Goal: Task Accomplishment & Management: Use online tool/utility

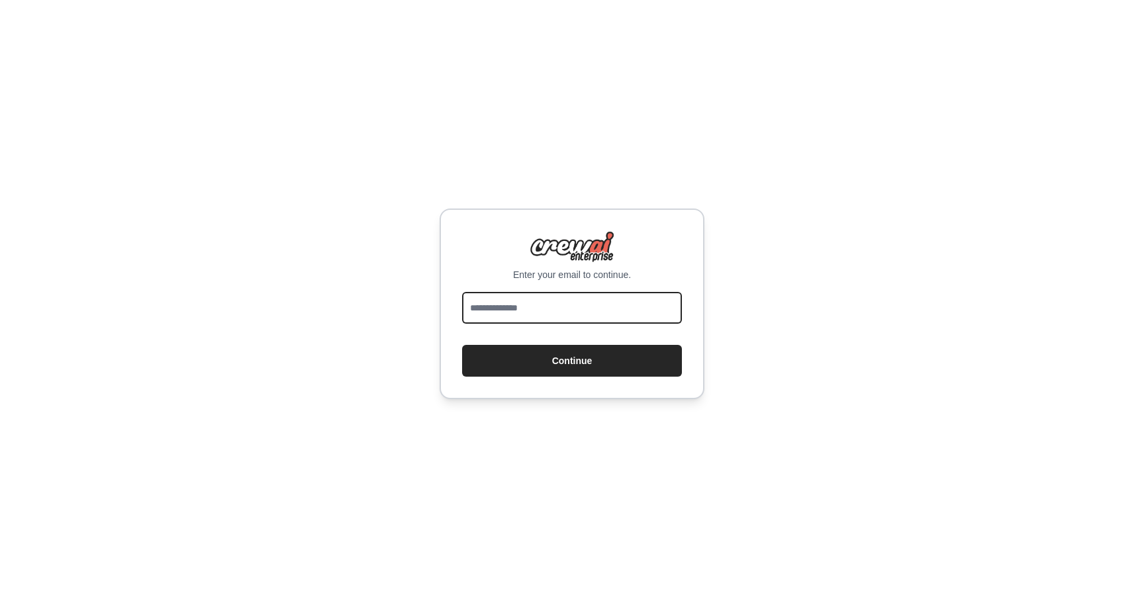
click at [579, 295] on input "email" at bounding box center [572, 308] width 220 height 32
type input "**********"
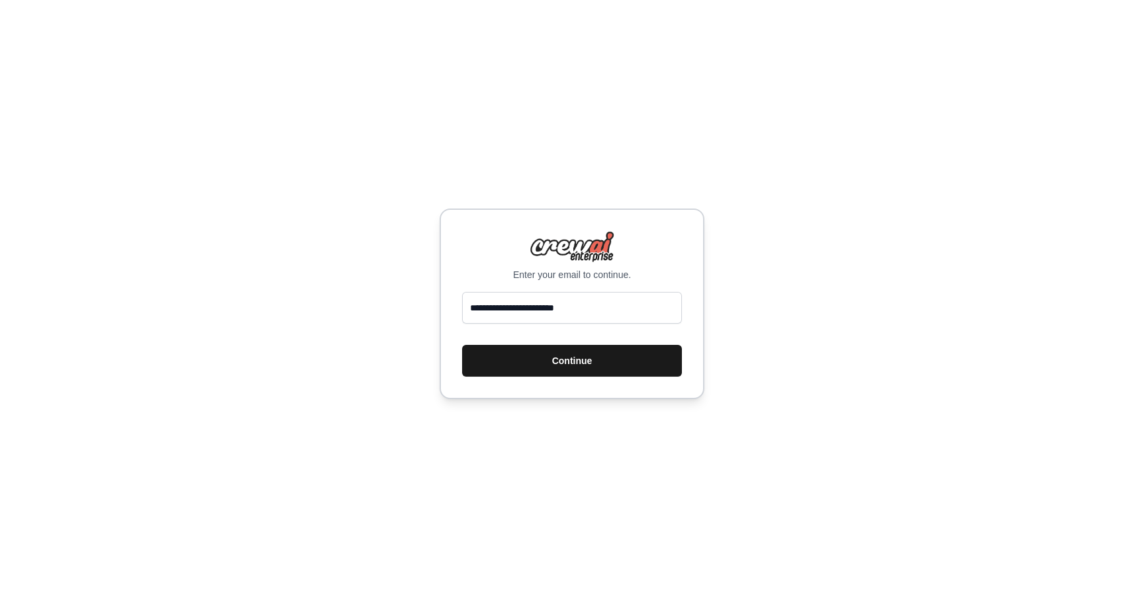
click at [566, 358] on button "Continue" at bounding box center [572, 361] width 220 height 32
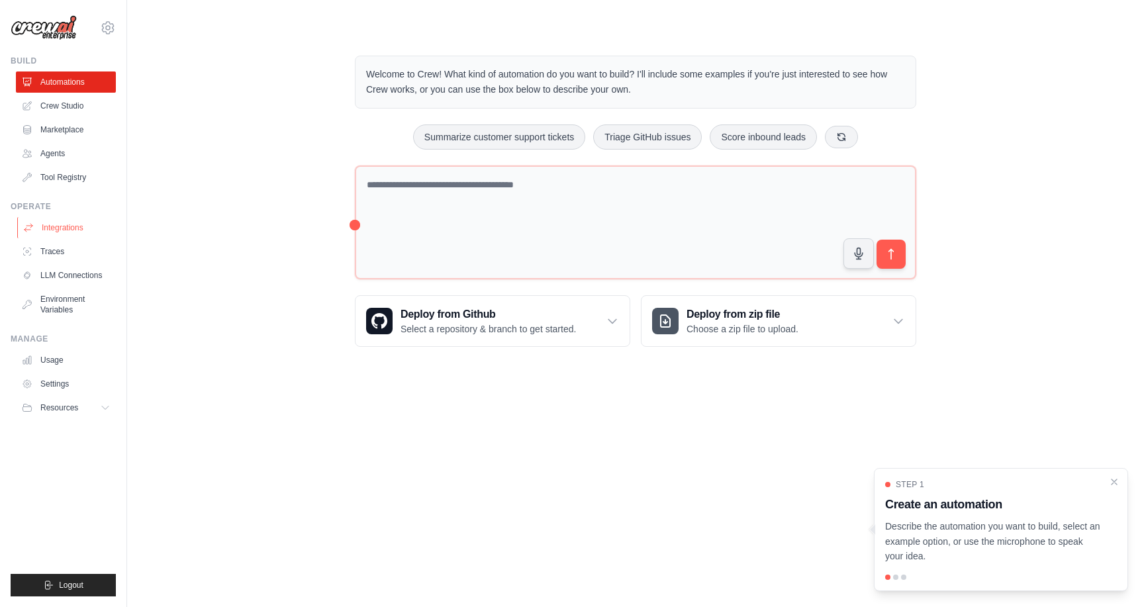
click at [58, 231] on link "Integrations" at bounding box center [67, 227] width 100 height 21
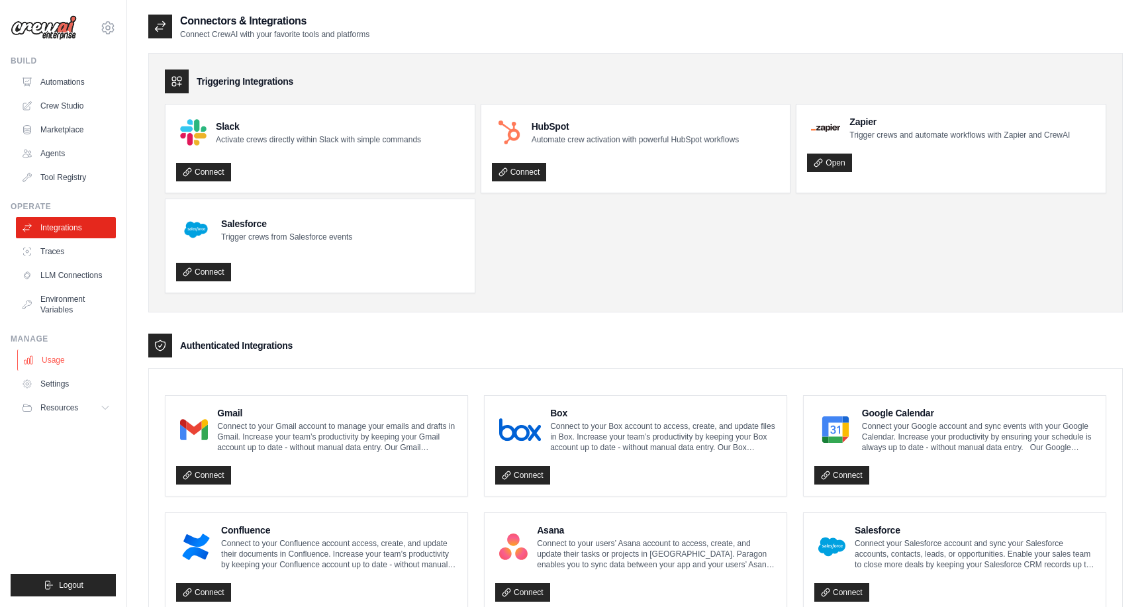
click at [44, 361] on link "Usage" at bounding box center [67, 360] width 100 height 21
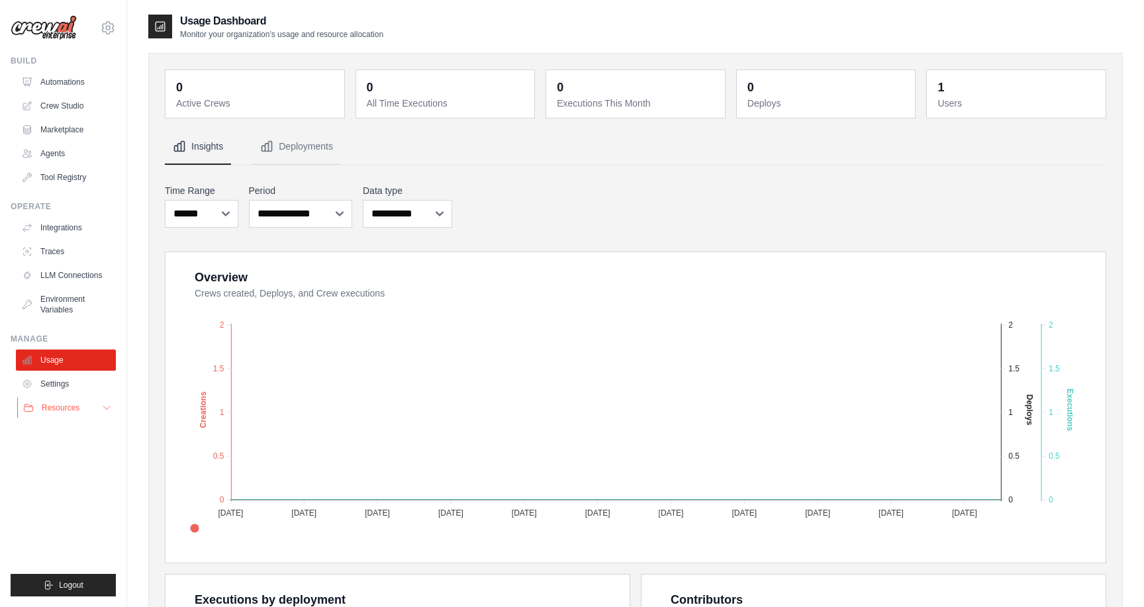
click at [53, 418] on button "Resources" at bounding box center [67, 407] width 100 height 21
click at [55, 82] on link "Automations" at bounding box center [67, 82] width 100 height 21
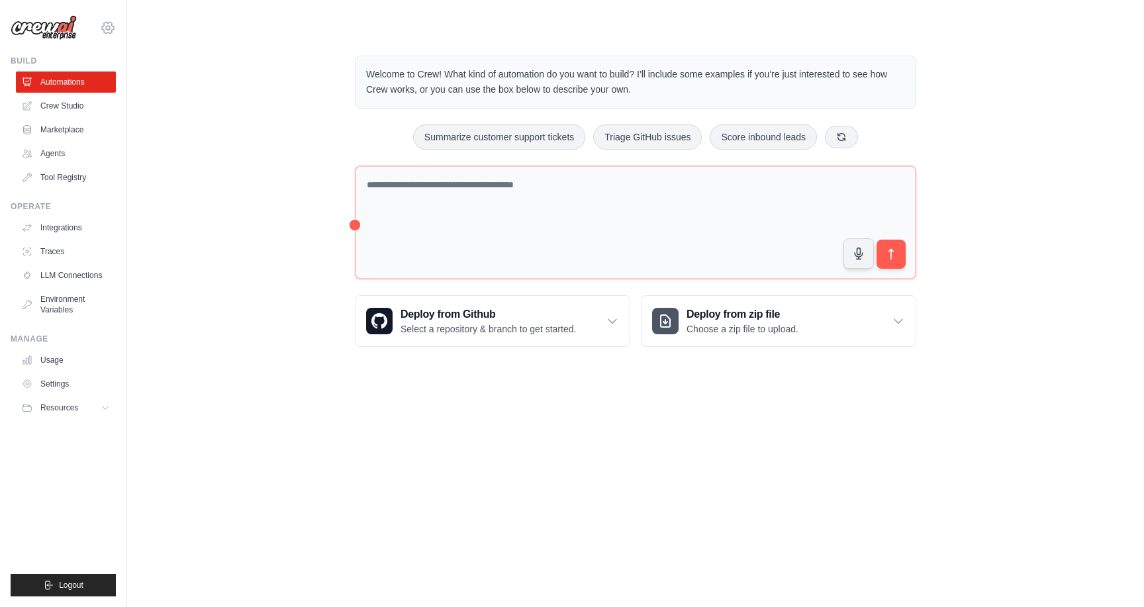
click at [101, 23] on icon at bounding box center [108, 28] width 16 height 16
click at [111, 24] on icon at bounding box center [108, 27] width 12 height 11
click at [46, 101] on link "Crew Studio" at bounding box center [67, 105] width 100 height 21
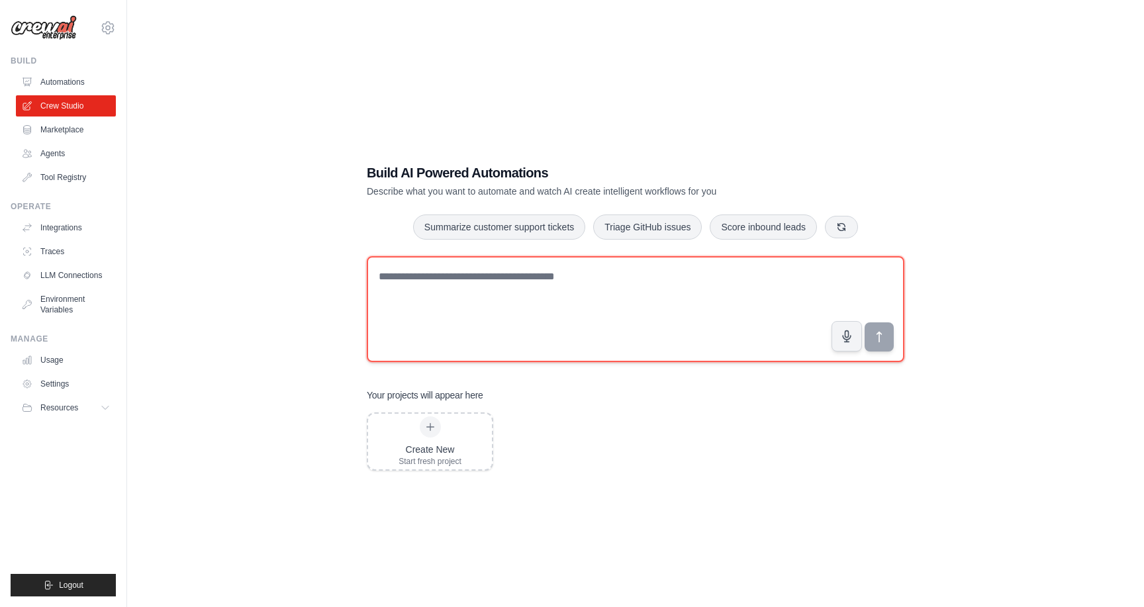
click at [520, 289] on textarea at bounding box center [636, 309] width 538 height 106
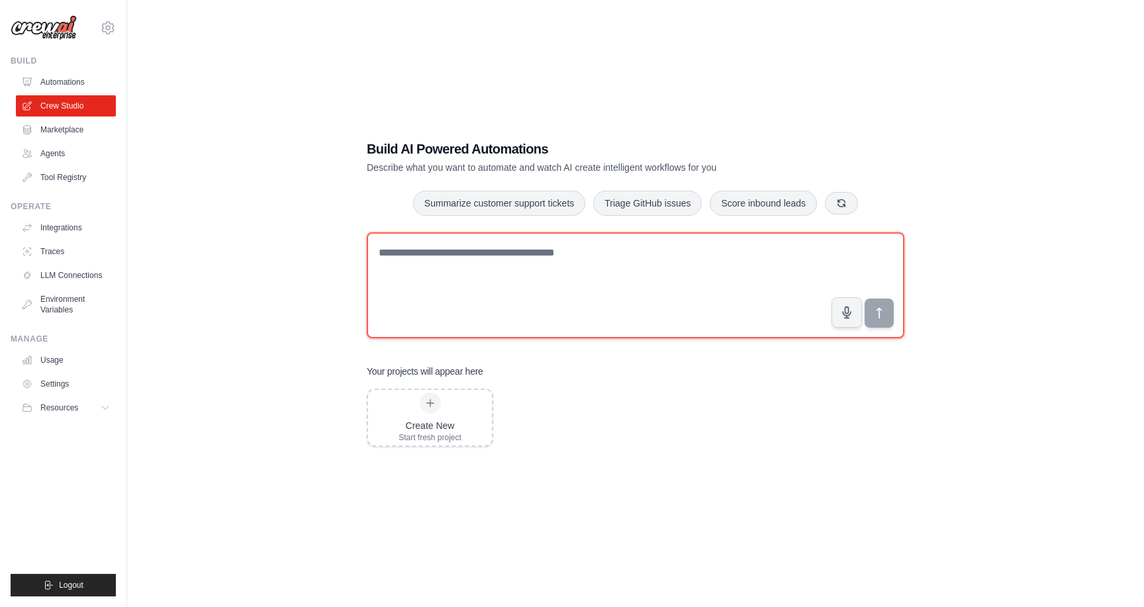
scroll to position [26, 0]
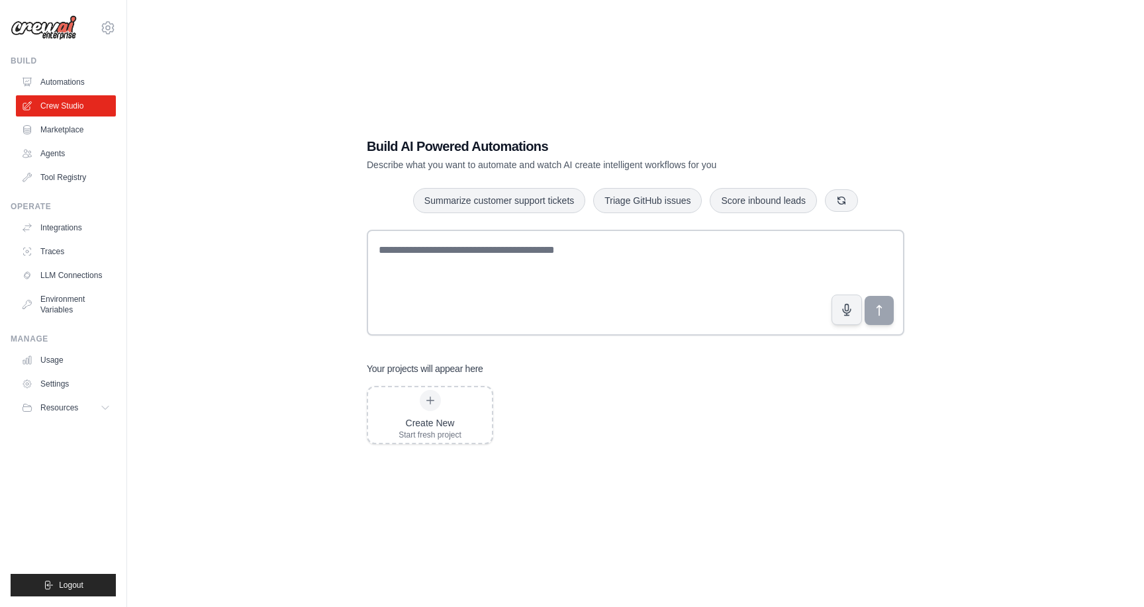
click at [326, 320] on div "Build AI Powered Automations Describe what you want to automate and watch AI cr…" at bounding box center [635, 290] width 975 height 607
